Goal: Complete application form

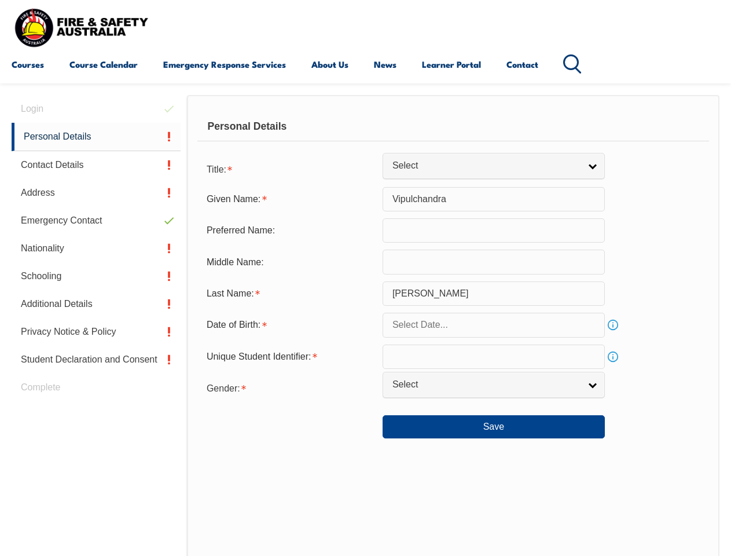
click at [365, 137] on div "Personal Details" at bounding box center [453, 126] width 512 height 29
click at [365, 325] on div "Date of Birth:" at bounding box center [289, 325] width 185 height 22
click at [96, 109] on div "Login Personal Details Contact Details Address Emergency Contact Nationality Sc…" at bounding box center [99, 396] width 175 height 602
click at [96, 137] on link "Personal Details" at bounding box center [96, 137] width 169 height 28
click at [96, 165] on link "Contact Details" at bounding box center [96, 165] width 169 height 28
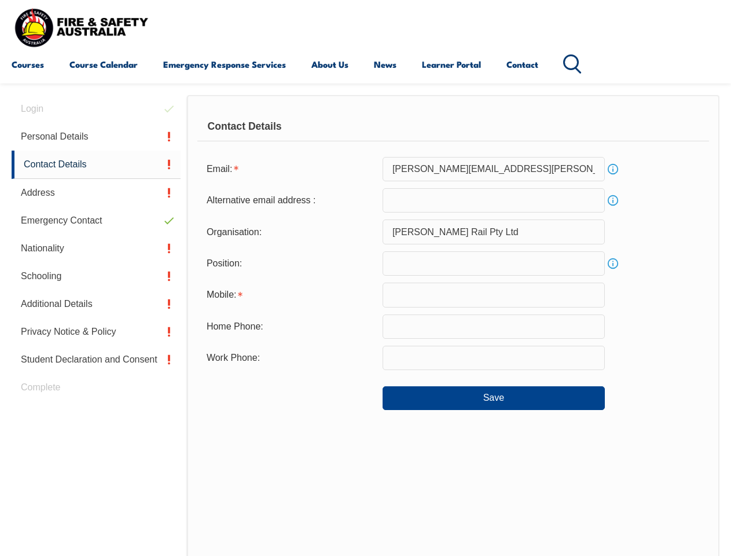
click at [96, 193] on link "Address" at bounding box center [96, 193] width 169 height 28
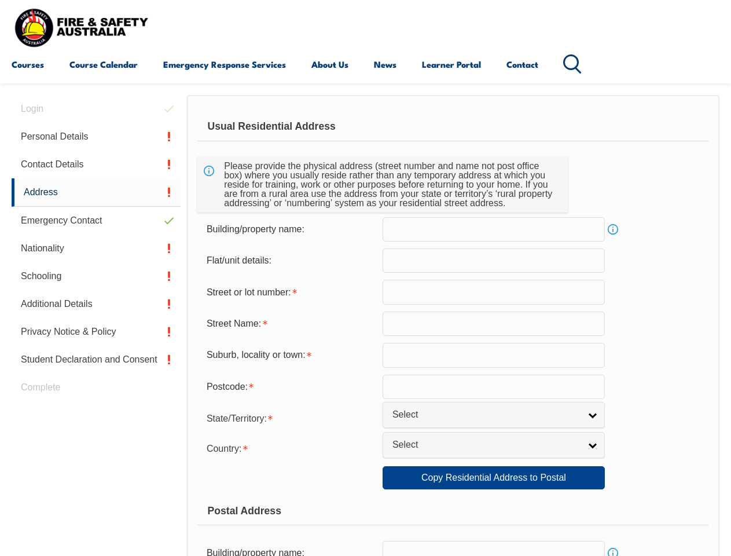
click at [96, 221] on link "Emergency Contact" at bounding box center [96, 221] width 169 height 28
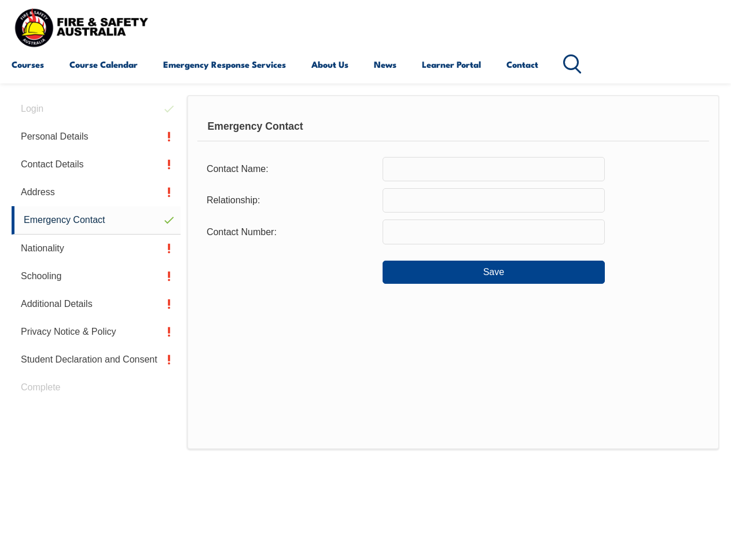
click at [96, 248] on link "Nationality" at bounding box center [96, 248] width 169 height 28
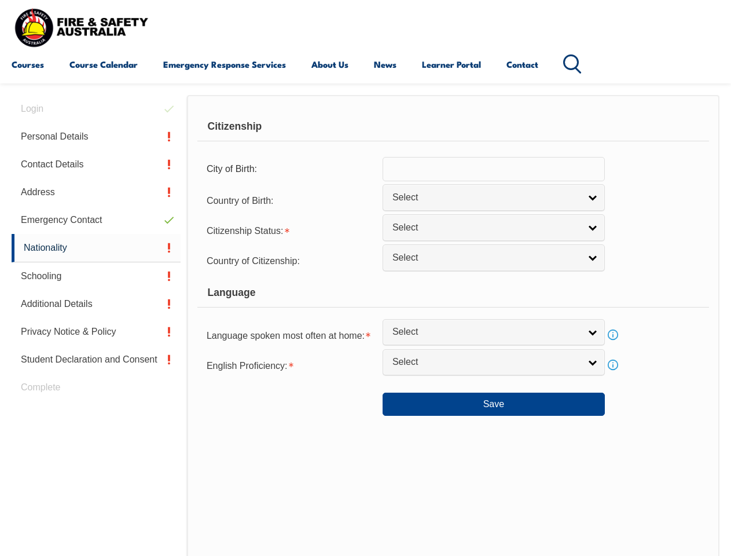
click at [96, 276] on link "Schooling" at bounding box center [96, 276] width 169 height 28
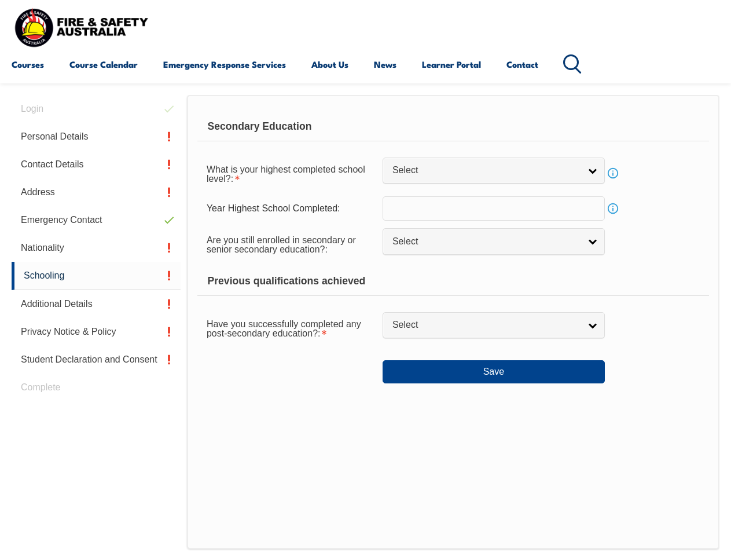
click at [96, 304] on link "Additional Details" at bounding box center [96, 304] width 169 height 28
